Goal: Check status: Check status

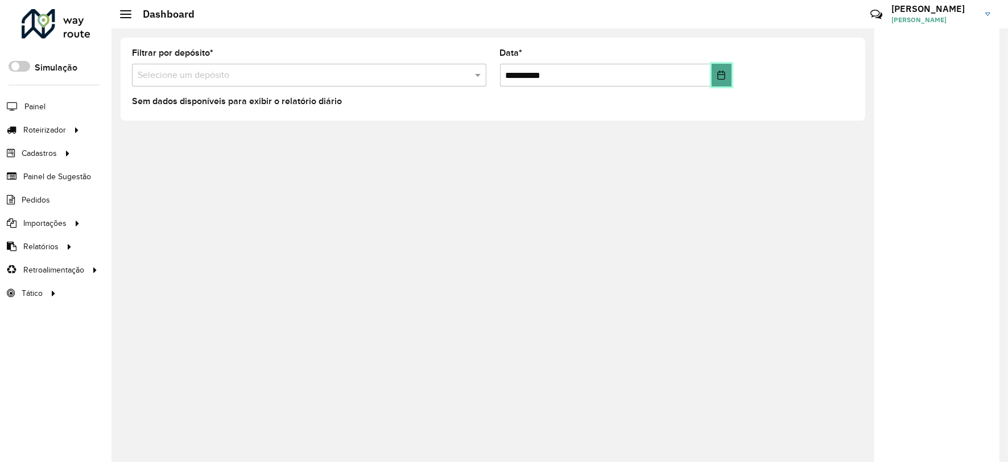
click at [723, 75] on icon "Choose Date" at bounding box center [721, 75] width 9 height 9
click at [43, 133] on span "Roteirizador" at bounding box center [45, 130] width 45 height 12
click at [151, 127] on span "Entregas" at bounding box center [145, 130] width 32 height 12
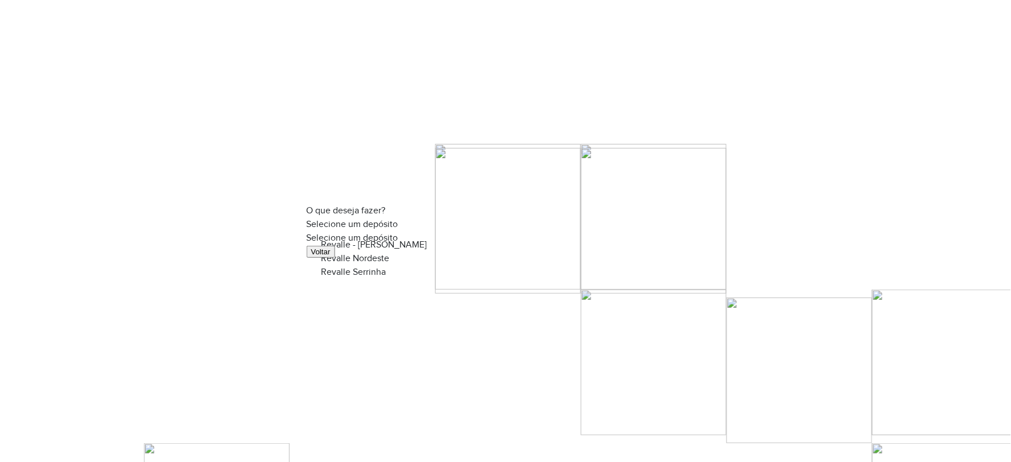
click at [455, 235] on input "text" at bounding box center [506, 239] width 398 height 8
click at [419, 265] on div "Revalle Nordeste" at bounding box center [506, 258] width 370 height 14
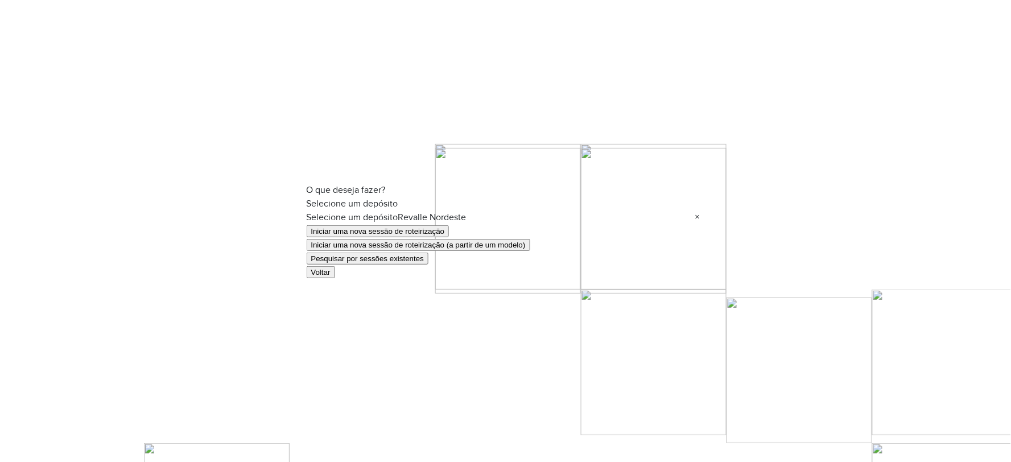
click at [412, 259] on button "Pesquisar por sessões existentes" at bounding box center [368, 259] width 122 height 12
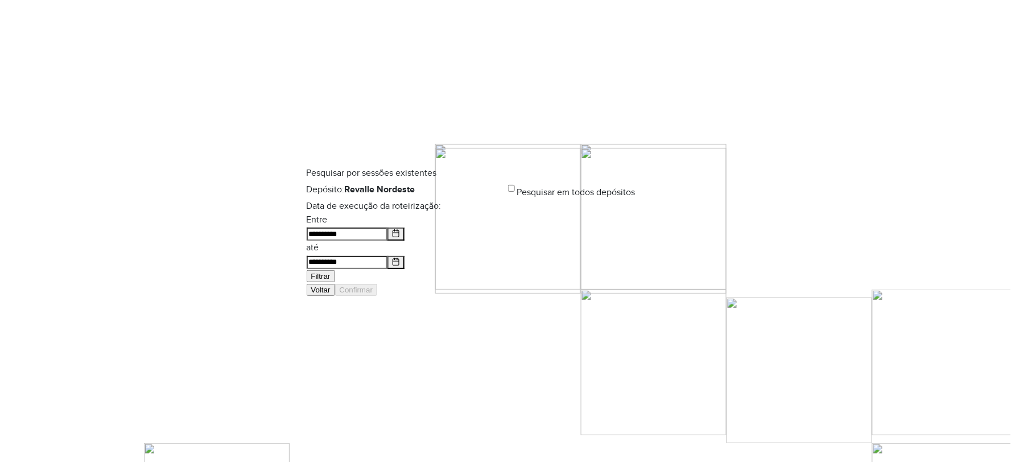
click at [335, 270] on button "Filtrar" at bounding box center [321, 276] width 28 height 12
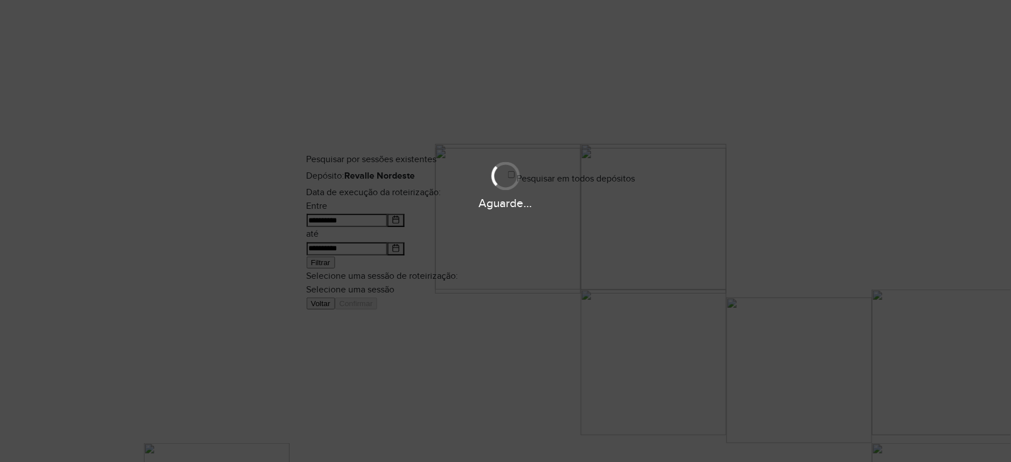
click at [570, 266] on div "Aguarde..." at bounding box center [505, 231] width 1011 height 462
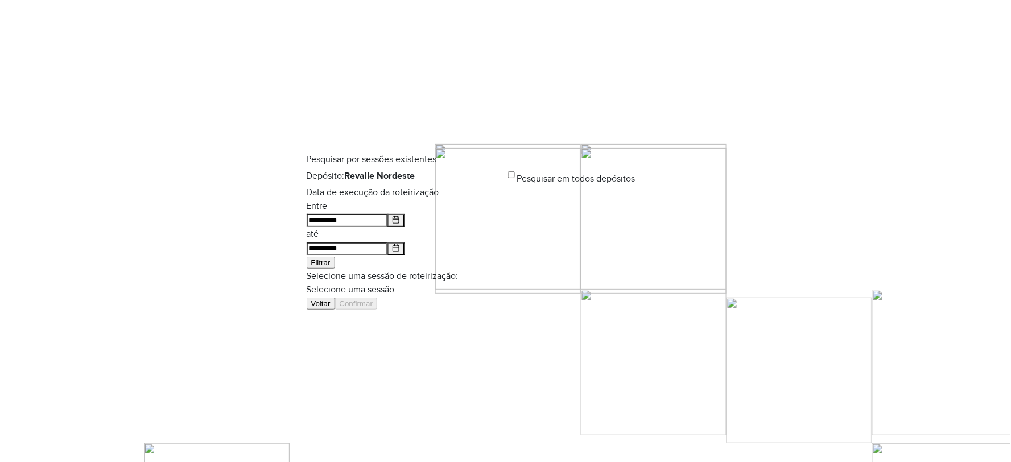
click at [567, 287] on input "text" at bounding box center [506, 291] width 398 height 8
drag, startPoint x: 552, startPoint y: 287, endPoint x: 566, endPoint y: 299, distance: 18.1
click at [556, 290] on ng-dropdown-panel "979071 - 14/08/2025 17:48" at bounding box center [506, 284] width 370 height 14
drag, startPoint x: 570, startPoint y: 299, endPoint x: 670, endPoint y: 310, distance: 100.2
click at [579, 290] on div "979071 - 14/08/2025 17:48" at bounding box center [506, 284] width 370 height 14
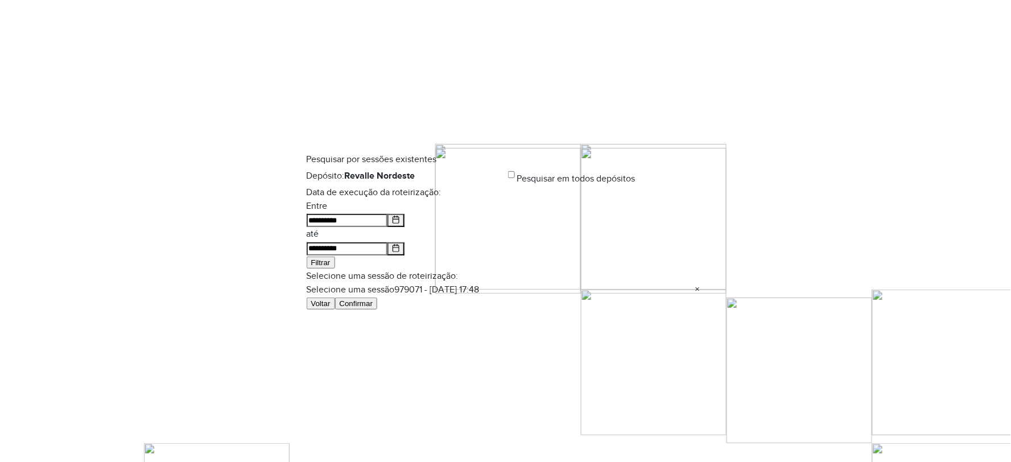
click at [378, 310] on button "Confirmar" at bounding box center [356, 304] width 43 height 12
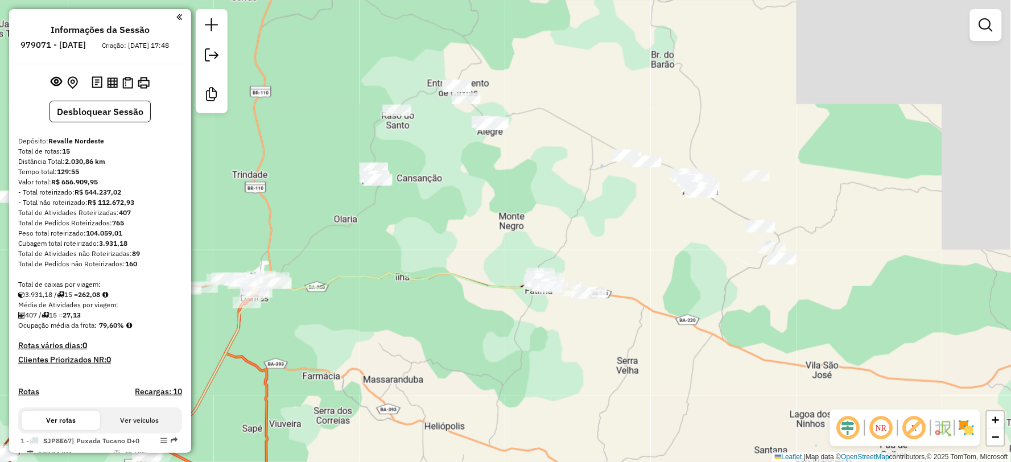
drag, startPoint x: 719, startPoint y: 144, endPoint x: 628, endPoint y: 451, distance: 319.9
click at [628, 451] on div "Janela de atendimento Grade de atendimento Capacidade Transportadoras Veículos …" at bounding box center [505, 231] width 1011 height 462
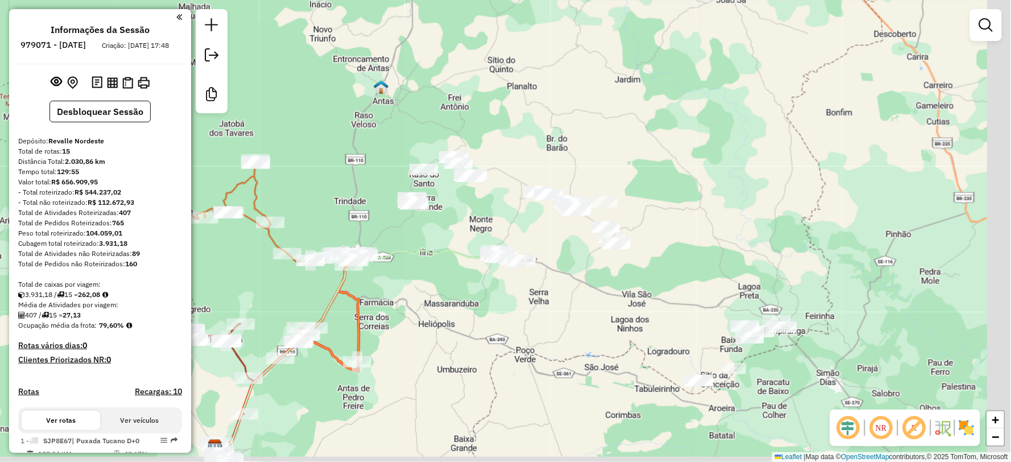
drag, startPoint x: 653, startPoint y: 357, endPoint x: 564, endPoint y: 302, distance: 103.7
click at [564, 302] on div "Janela de atendimento Grade de atendimento Capacidade Transportadoras Veículos …" at bounding box center [505, 231] width 1011 height 462
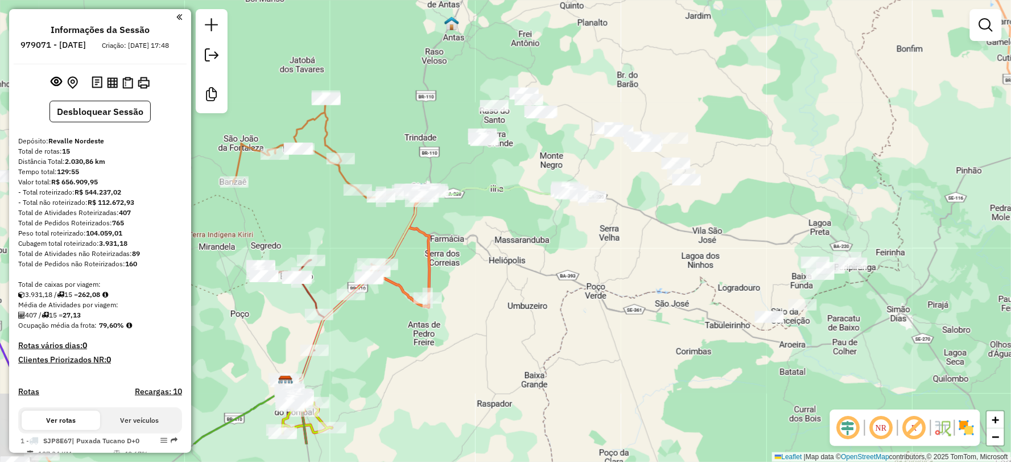
drag, startPoint x: 613, startPoint y: 349, endPoint x: 692, endPoint y: 277, distance: 107.9
click at [692, 277] on div "Janela de atendimento Grade de atendimento Capacidade Transportadoras Veículos …" at bounding box center [505, 231] width 1011 height 462
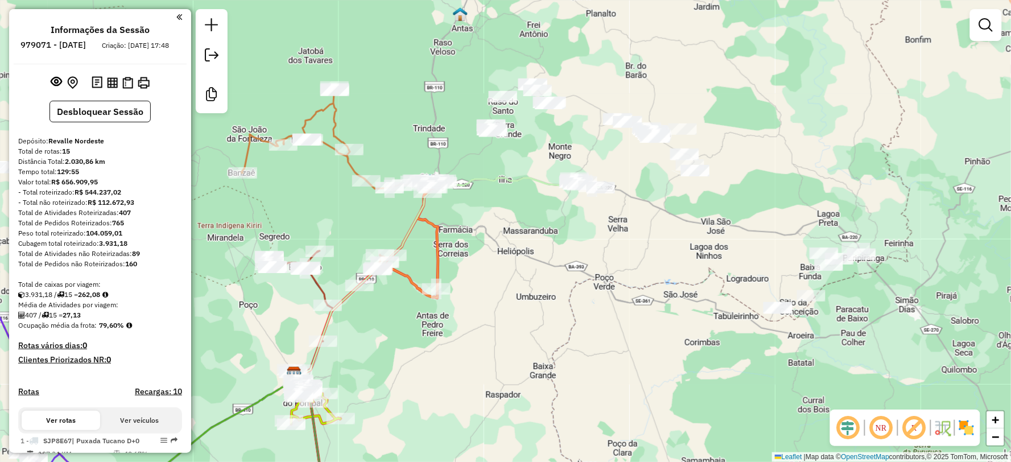
drag, startPoint x: 144, startPoint y: 265, endPoint x: 130, endPoint y: 266, distance: 14.2
click at [130, 259] on div "Total de Atividades não Roteirizadas: 89" at bounding box center [100, 254] width 164 height 10
